Goal: Register for event/course

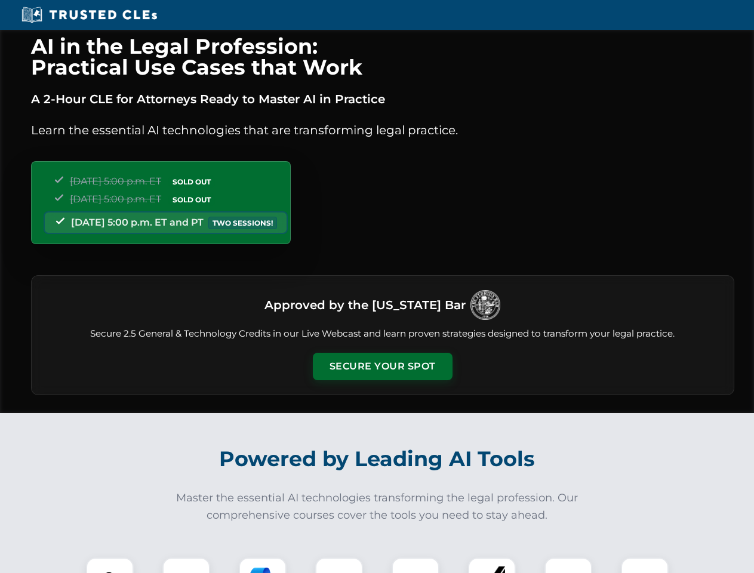
click at [382, 366] on button "Secure Your Spot" at bounding box center [383, 366] width 140 height 27
click at [110, 565] on img at bounding box center [110, 581] width 35 height 35
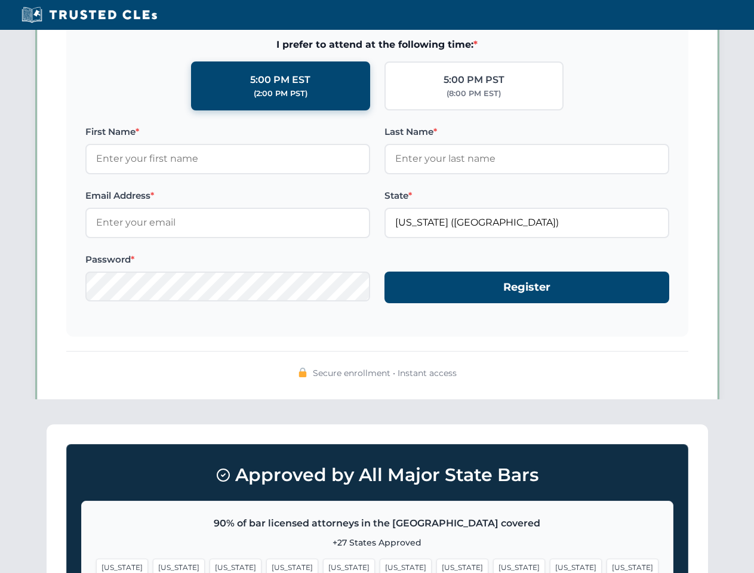
click at [436, 565] on span "[US_STATE]" at bounding box center [462, 567] width 52 height 17
click at [550, 565] on span "[US_STATE]" at bounding box center [576, 567] width 52 height 17
